Goal: Information Seeking & Learning: Learn about a topic

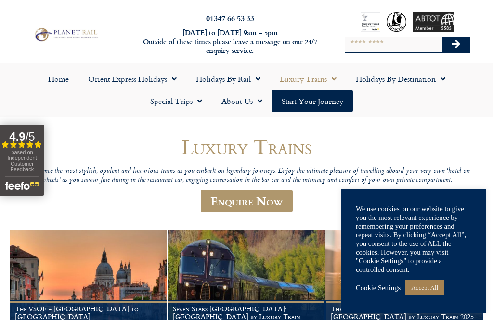
click at [438, 294] on link "Accept All" at bounding box center [424, 287] width 38 height 15
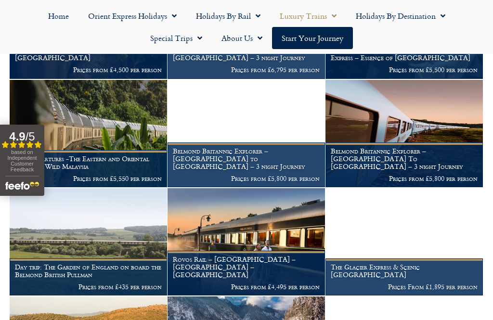
scroll to position [366, 0]
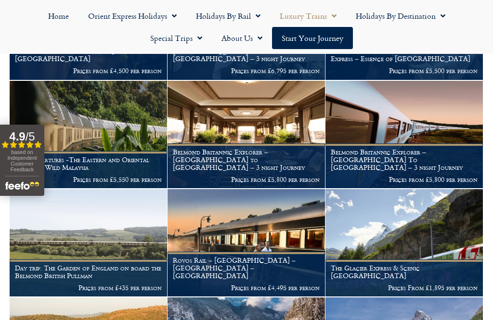
click at [286, 138] on img at bounding box center [245, 134] width 157 height 107
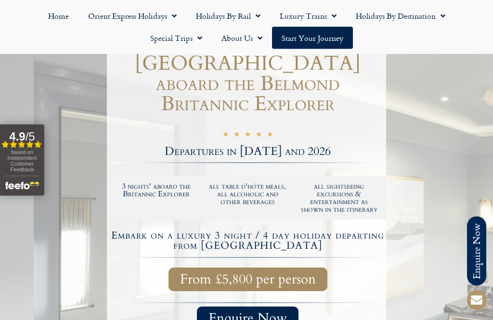
scroll to position [124, 0]
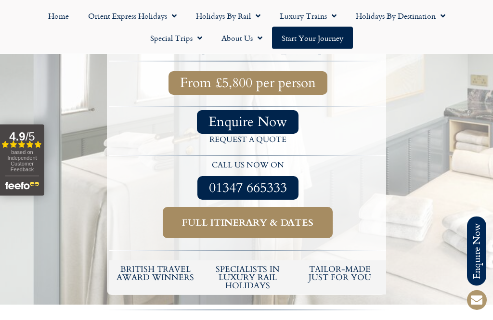
click at [307, 217] on span "Full itinerary & dates" at bounding box center [247, 223] width 131 height 12
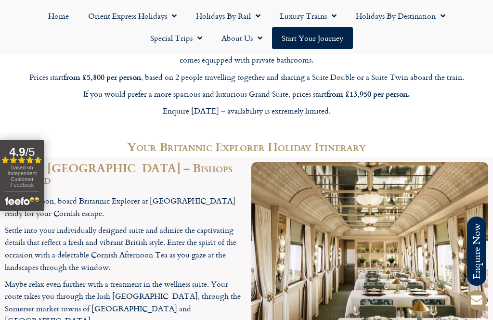
scroll to position [1549, 0]
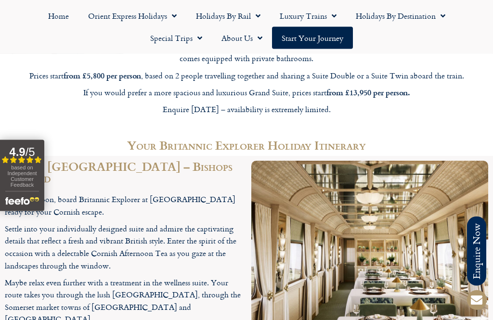
click at [22, 181] on span "based on Independent Customer Feedback" at bounding box center [21, 176] width 29 height 23
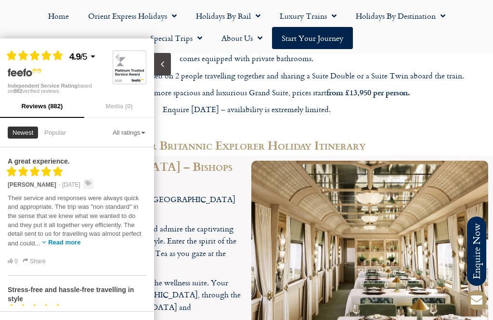
click at [165, 62] on icon "Close slideout" at bounding box center [162, 64] width 9 height 9
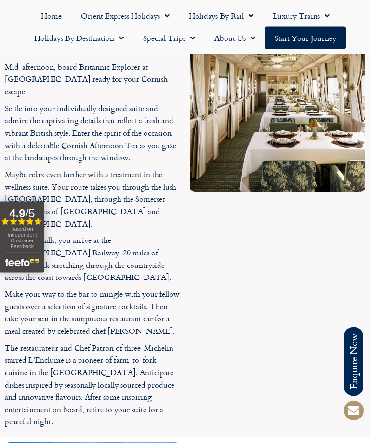
scroll to position [1806, 0]
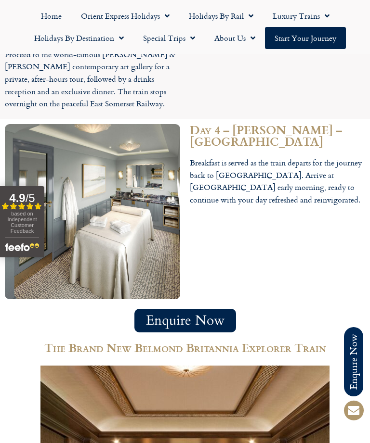
scroll to position [2927, 0]
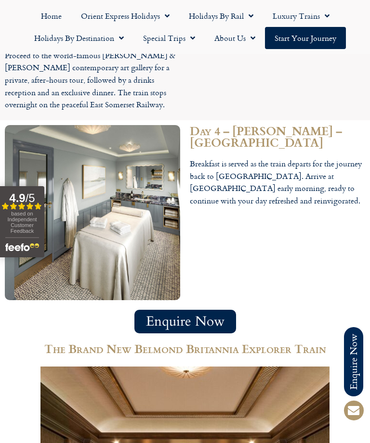
click at [181, 38] on link "Special Trips" at bounding box center [168, 38] width 71 height 22
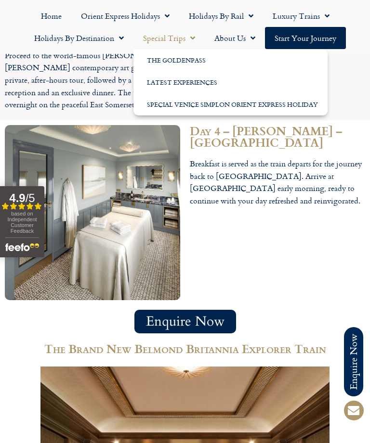
click at [194, 63] on link "The GoldenPass" at bounding box center [230, 60] width 194 height 22
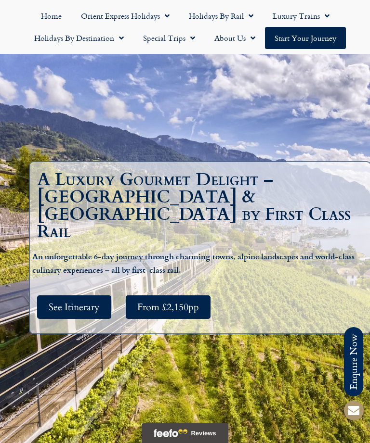
scroll to position [70, 0]
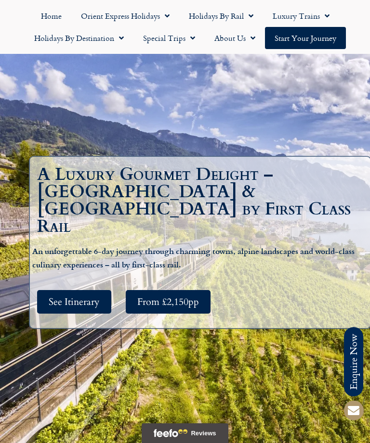
click at [93, 296] on span "See Itinerary" at bounding box center [74, 302] width 51 height 12
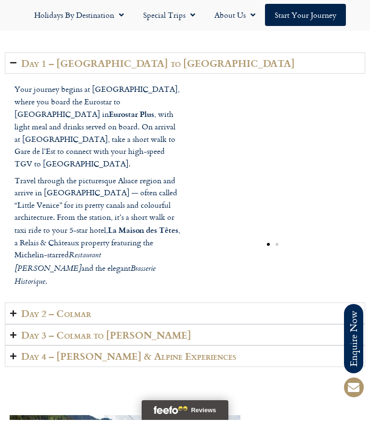
scroll to position [1499, 0]
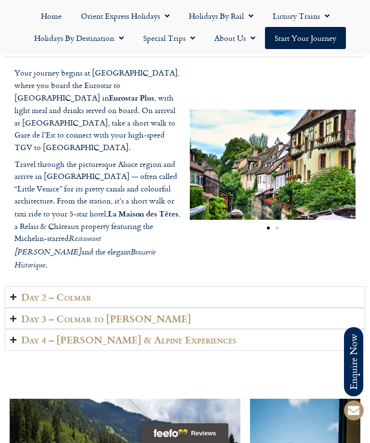
click at [84, 292] on h2 "Day 2 – Colmar" at bounding box center [56, 297] width 70 height 11
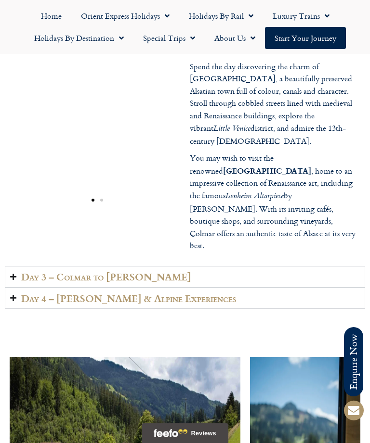
scroll to position [1528, 0]
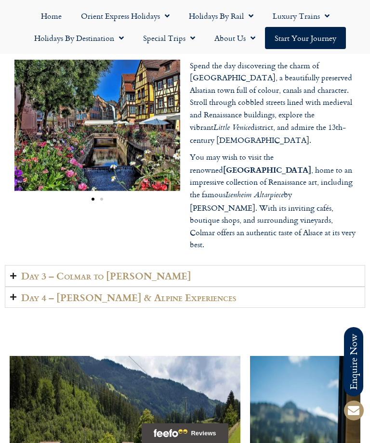
click at [114, 275] on h2 "Day 3 – Colmar to [PERSON_NAME]" at bounding box center [106, 275] width 170 height 11
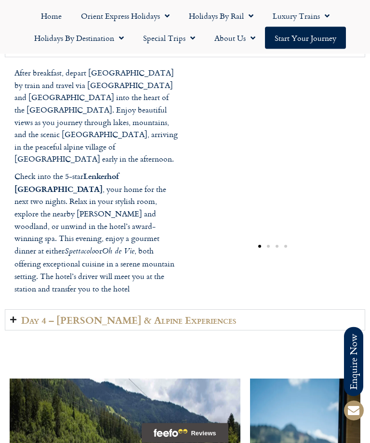
scroll to position [1547, 0]
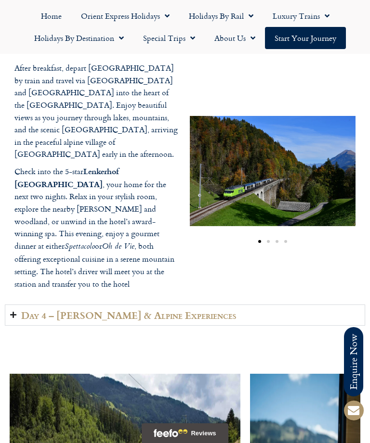
click at [161, 305] on summary "Day 4 – [PERSON_NAME] & Alpine Experiences" at bounding box center [185, 316] width 360 height 22
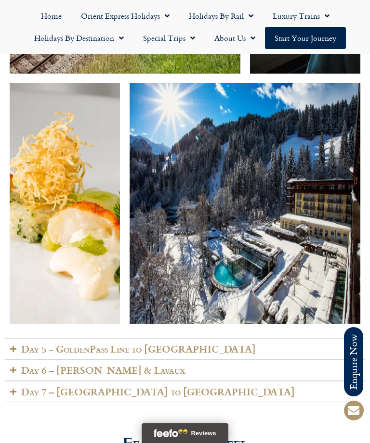
scroll to position [2232, 0]
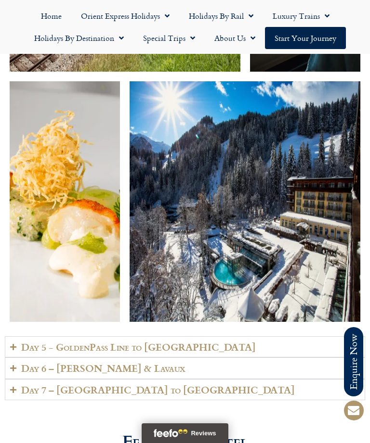
click at [161, 342] on h2 "Day 5 - GoldenPass Line to [GEOGRAPHIC_DATA]" at bounding box center [138, 347] width 234 height 11
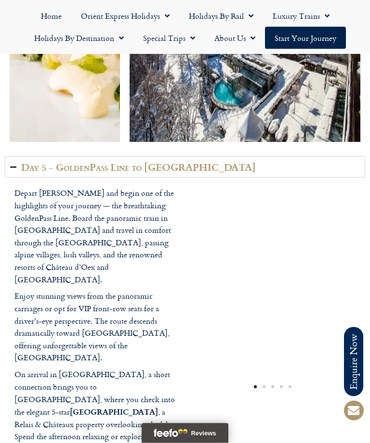
scroll to position [2412, 0]
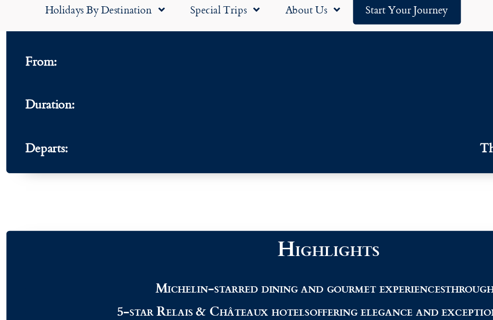
scroll to position [867, 0]
